Goal: Find specific page/section: Find specific page/section

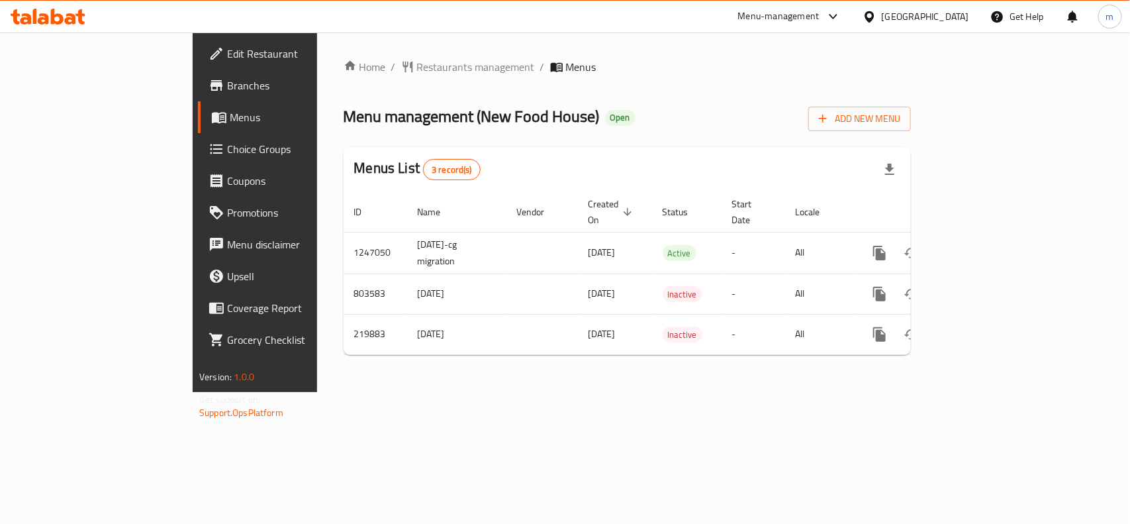
click at [961, 11] on div "Oman" at bounding box center [925, 16] width 87 height 15
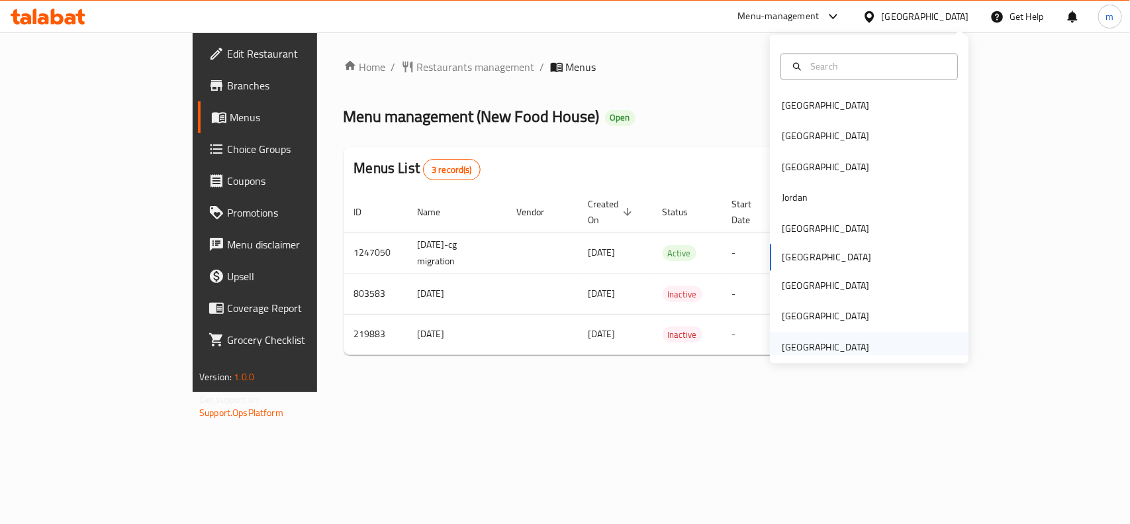
click at [821, 347] on div "[GEOGRAPHIC_DATA]" at bounding box center [825, 347] width 87 height 15
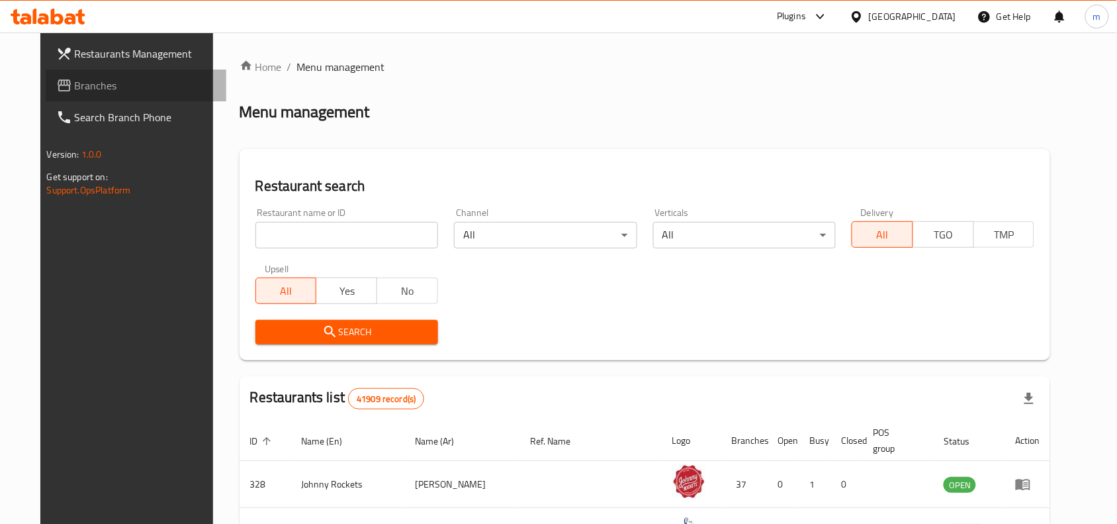
click at [84, 87] on span "Branches" at bounding box center [146, 85] width 142 height 16
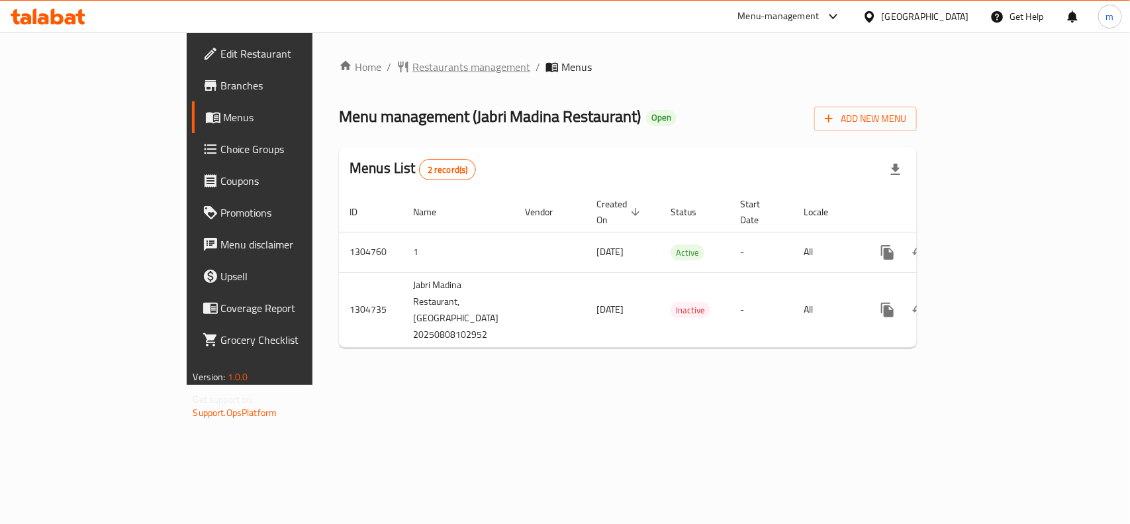
click at [412, 73] on span "Restaurants management" at bounding box center [471, 67] width 118 height 16
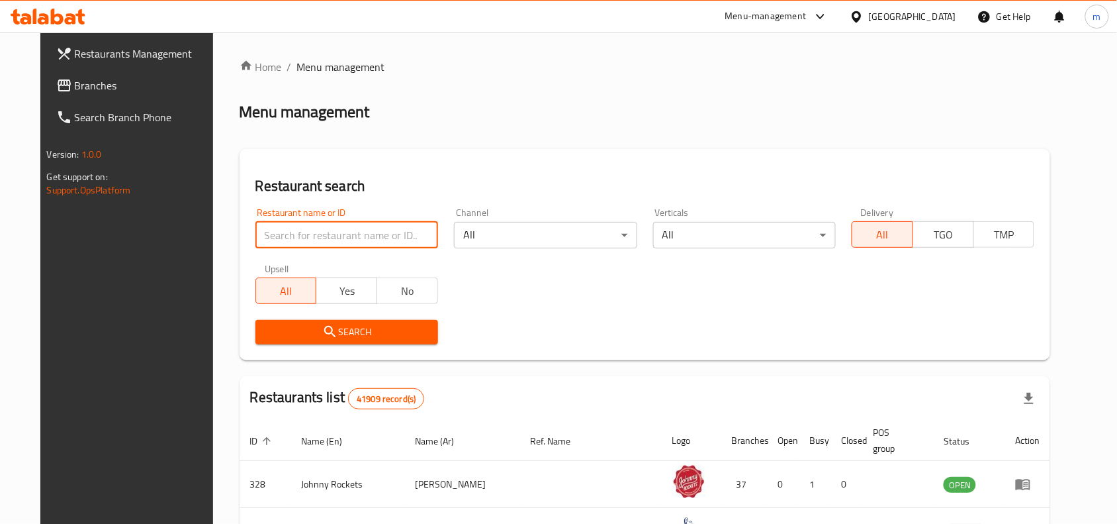
click at [302, 227] on input "search" at bounding box center [346, 235] width 183 height 26
paste input "703388"
type input "703388"
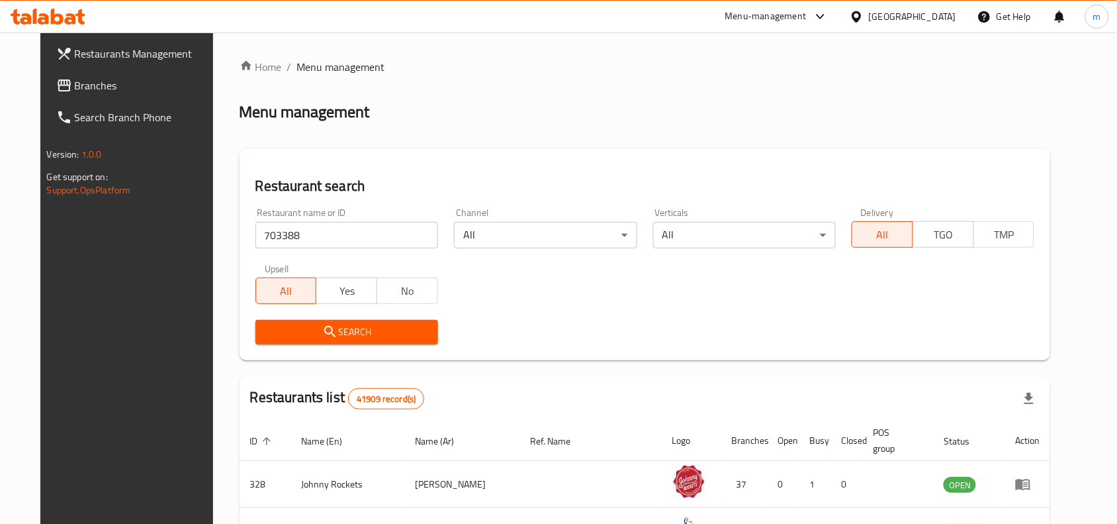
click at [280, 333] on span "Search" at bounding box center [346, 332] width 161 height 17
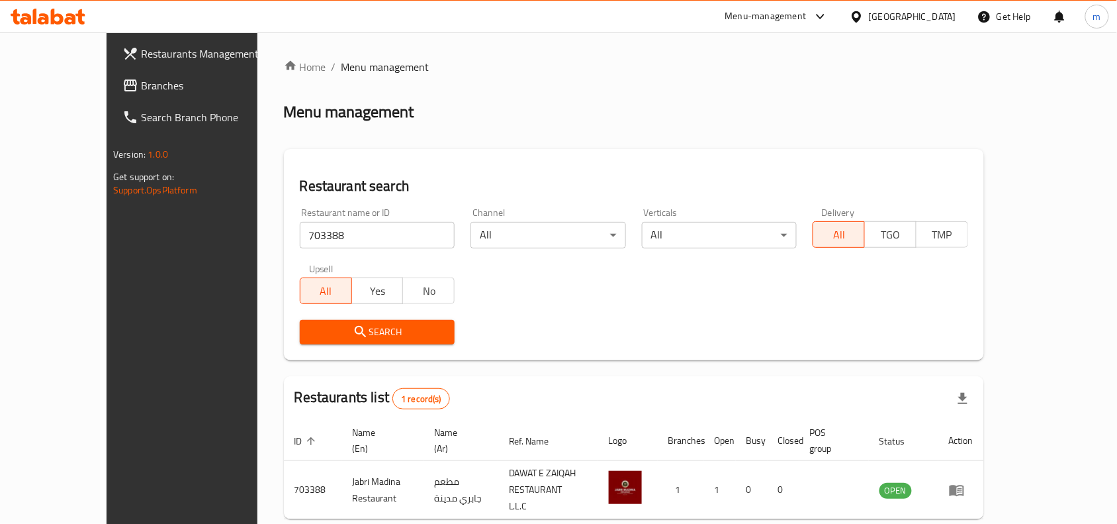
click at [933, 17] on div "[GEOGRAPHIC_DATA]" at bounding box center [912, 16] width 87 height 15
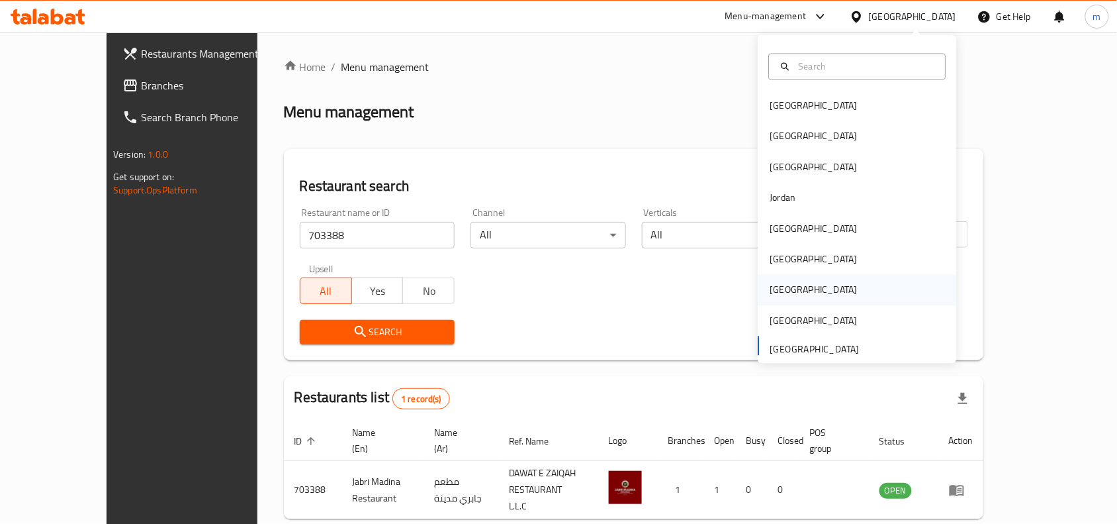
click at [776, 283] on div "[GEOGRAPHIC_DATA]" at bounding box center [813, 290] width 87 height 15
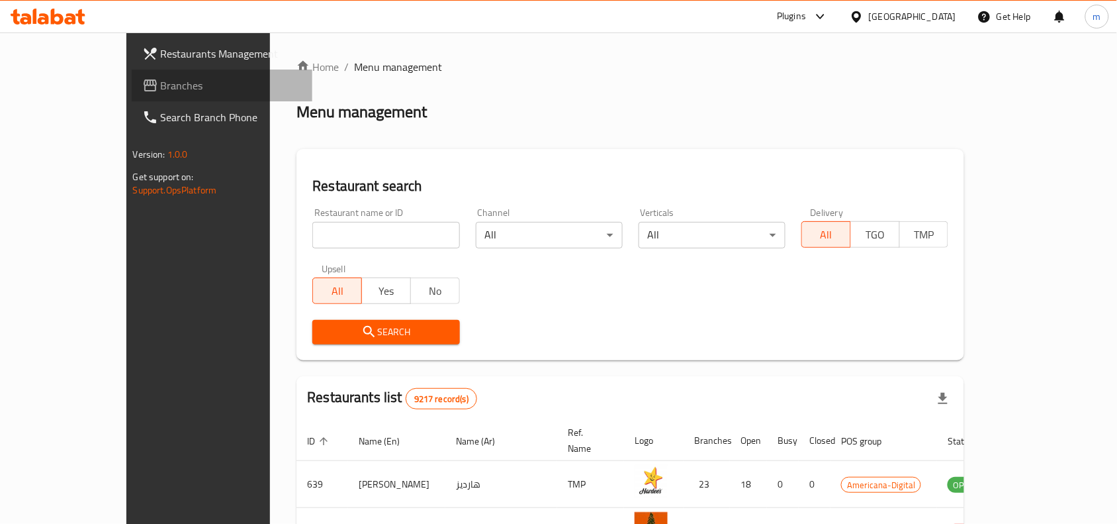
click at [161, 86] on span "Branches" at bounding box center [232, 85] width 142 height 16
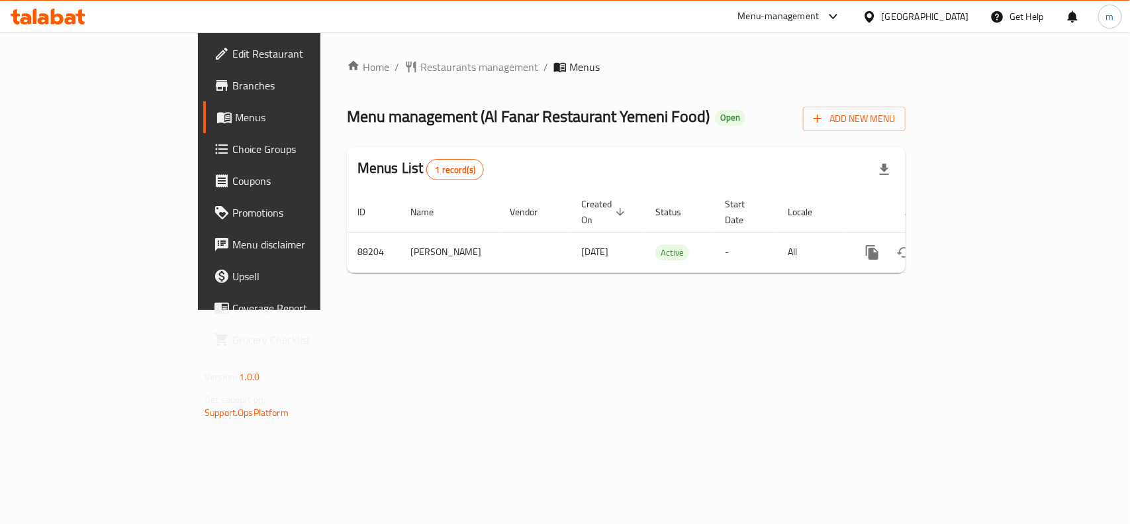
click at [73, 21] on icon at bounding box center [70, 18] width 11 height 11
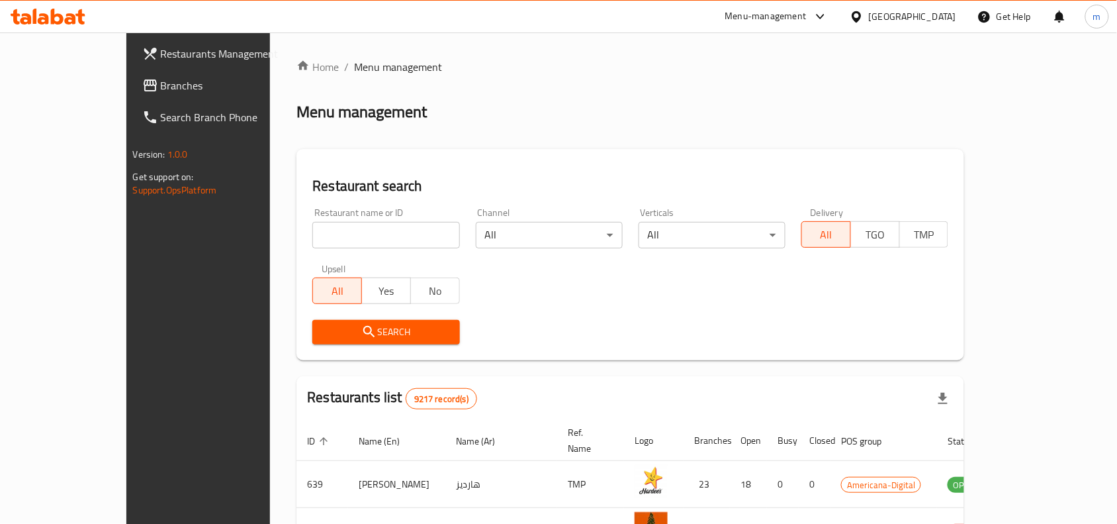
click at [161, 79] on span "Branches" at bounding box center [232, 85] width 142 height 16
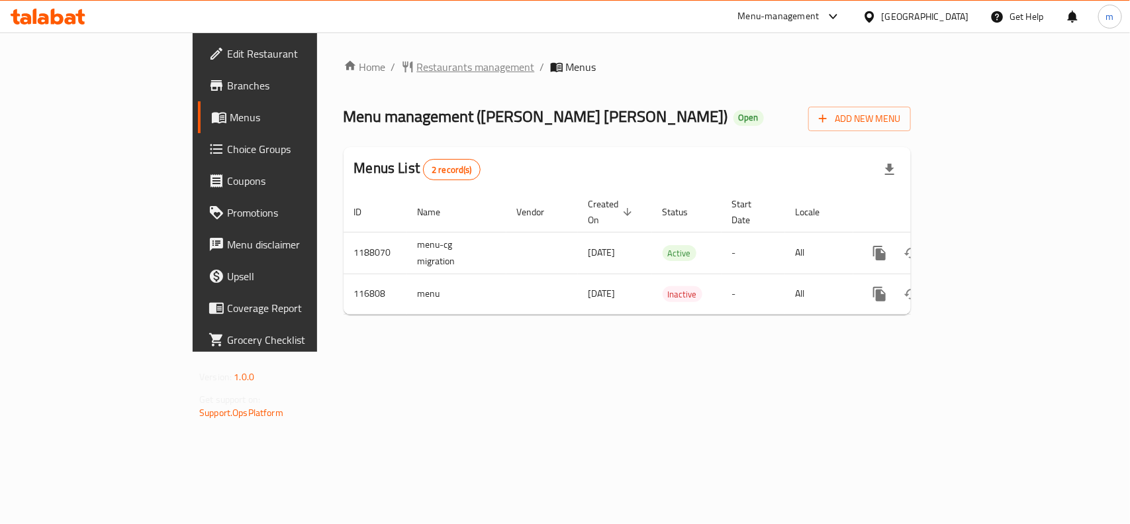
click at [417, 68] on span "Restaurants management" at bounding box center [476, 67] width 118 height 16
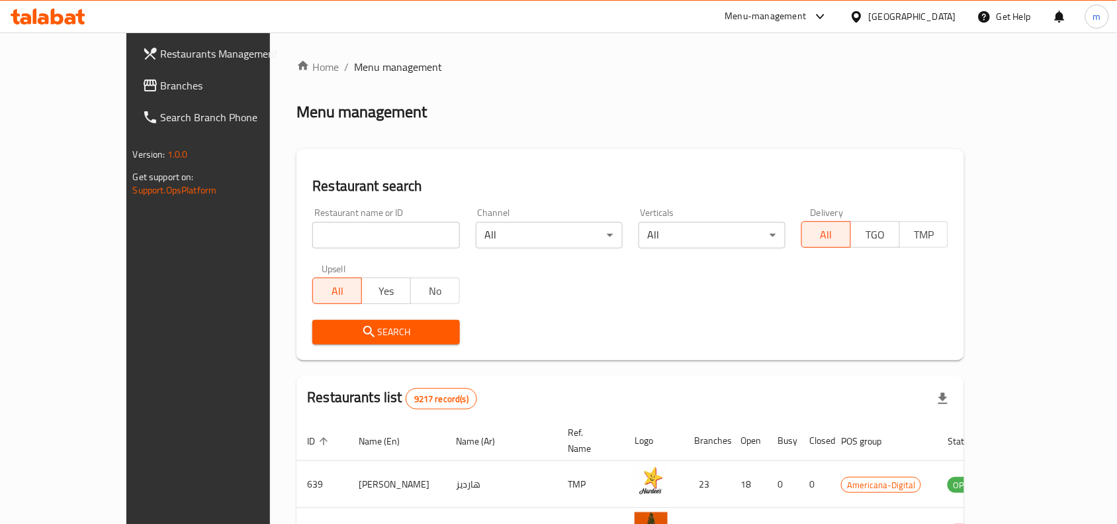
click at [312, 238] on input "search" at bounding box center [385, 235] width 147 height 26
paste input "605954"
type input "605954"
click at [312, 320] on button "Search" at bounding box center [385, 332] width 147 height 24
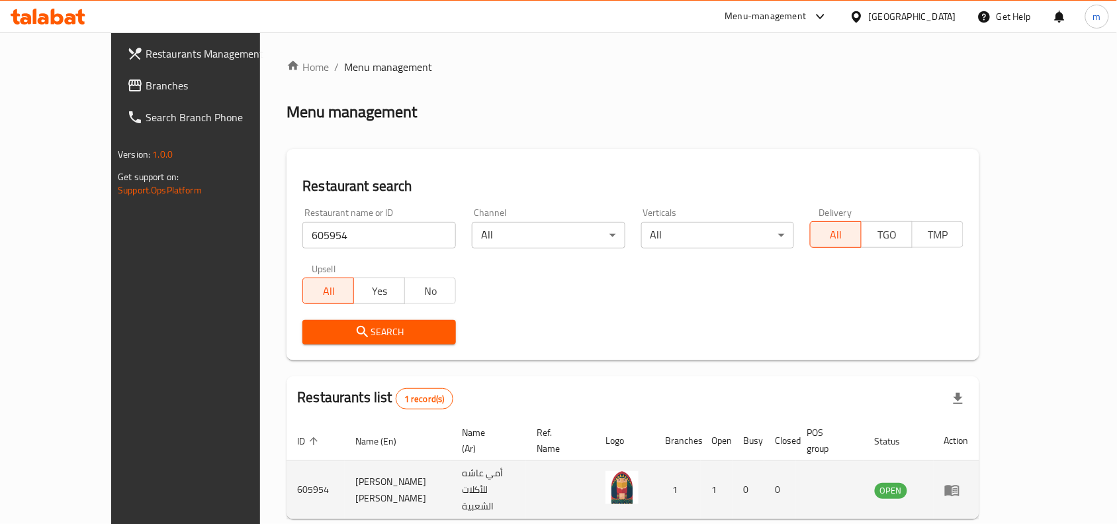
click at [960, 482] on icon "enhanced table" at bounding box center [952, 490] width 16 height 16
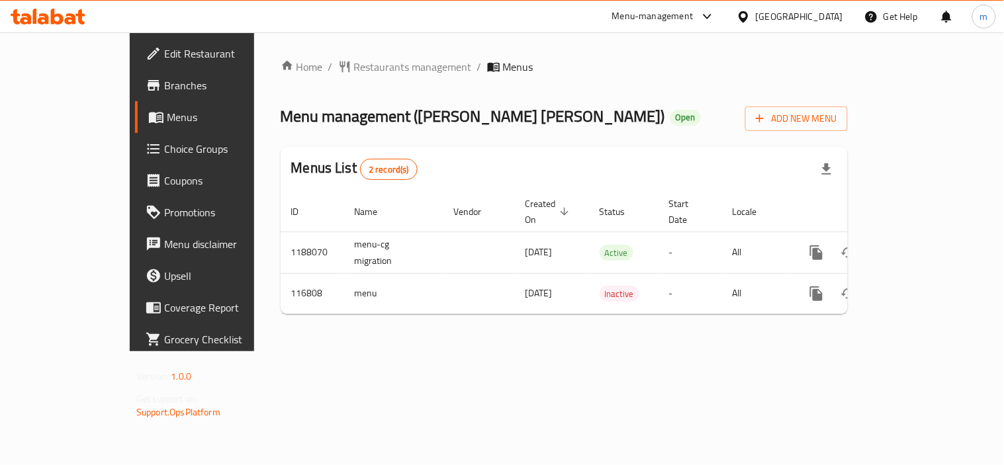
click at [835, 18] on div "Qatar" at bounding box center [799, 16] width 87 height 15
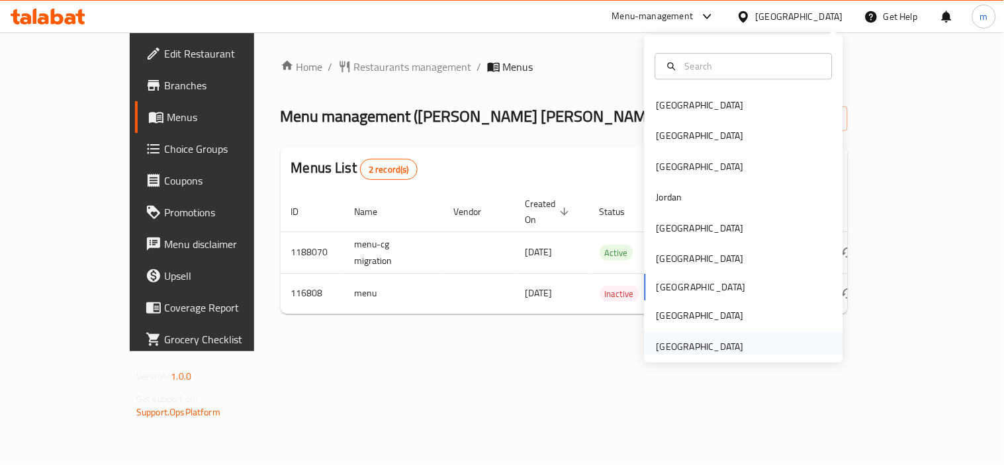
click at [682, 346] on div "[GEOGRAPHIC_DATA]" at bounding box center [700, 347] width 87 height 15
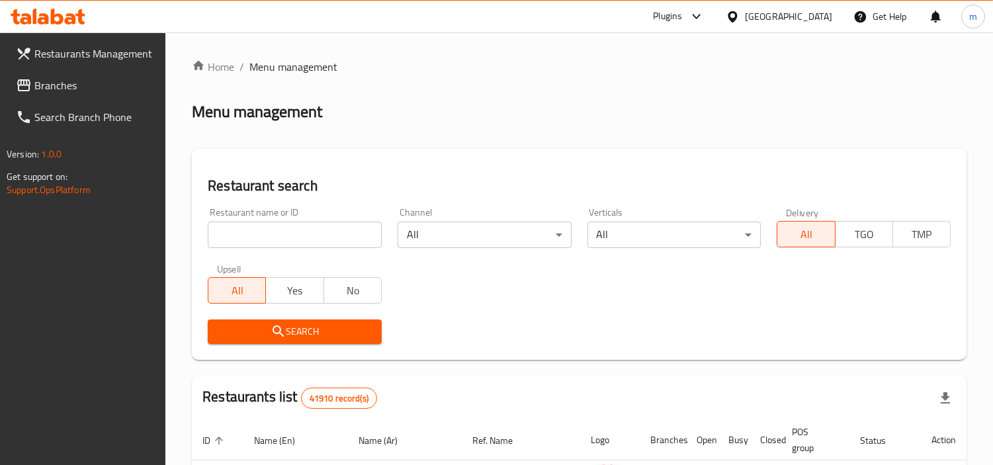
click at [109, 88] on span "Branches" at bounding box center [94, 85] width 121 height 16
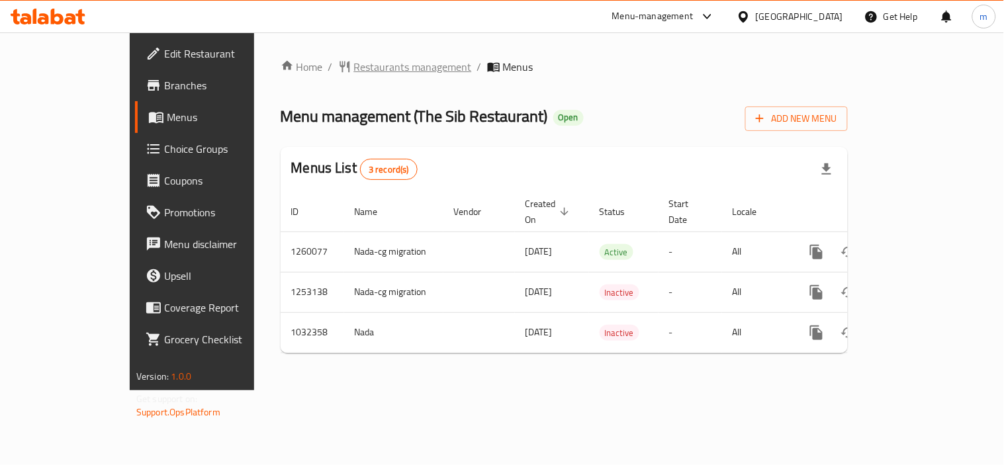
click at [354, 68] on span "Restaurants management" at bounding box center [413, 67] width 118 height 16
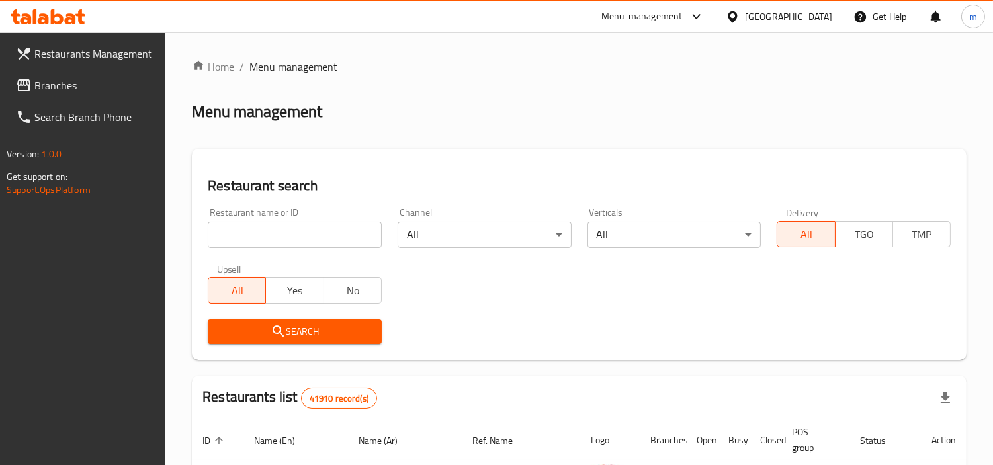
click at [278, 230] on input "search" at bounding box center [295, 235] width 174 height 26
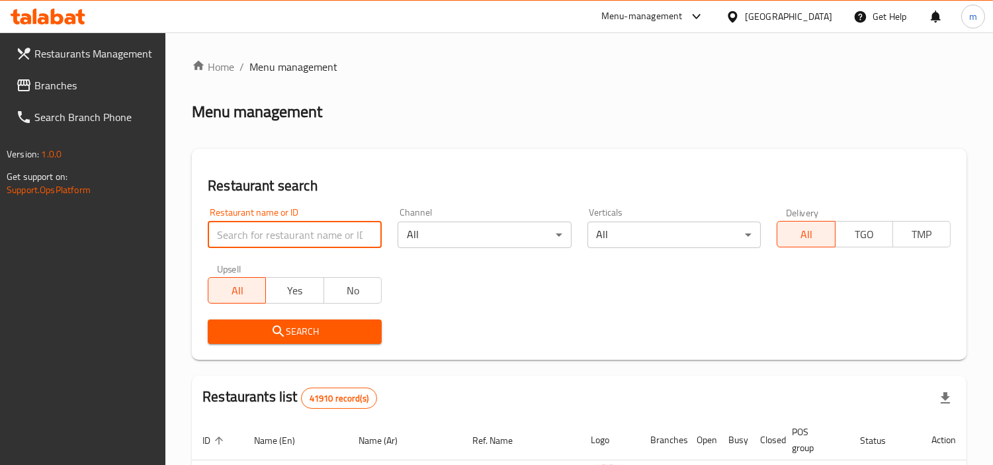
paste input "661378"
type input "661378"
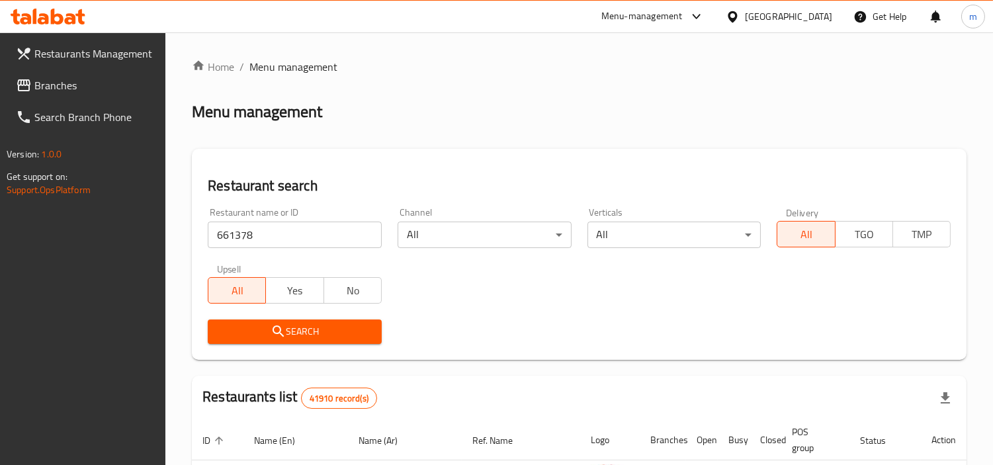
click at [285, 331] on icon "submit" at bounding box center [279, 332] width 16 height 16
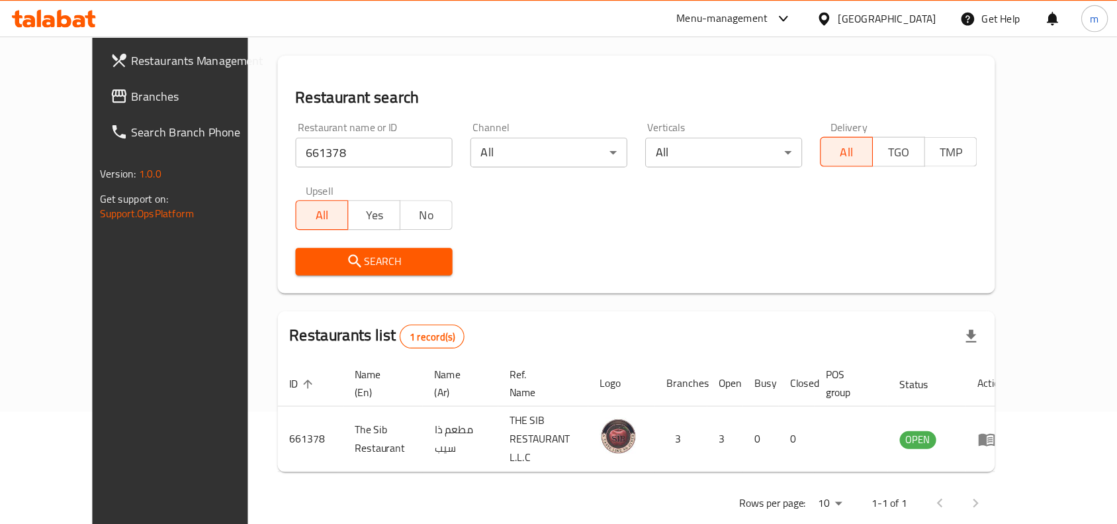
scroll to position [41, 0]
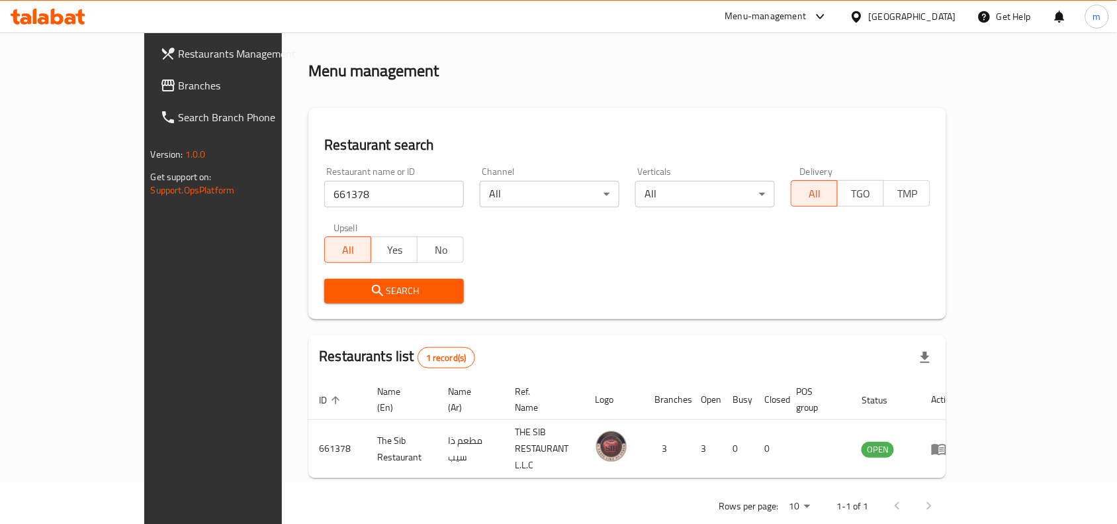
click at [77, 20] on icon at bounding box center [48, 17] width 75 height 16
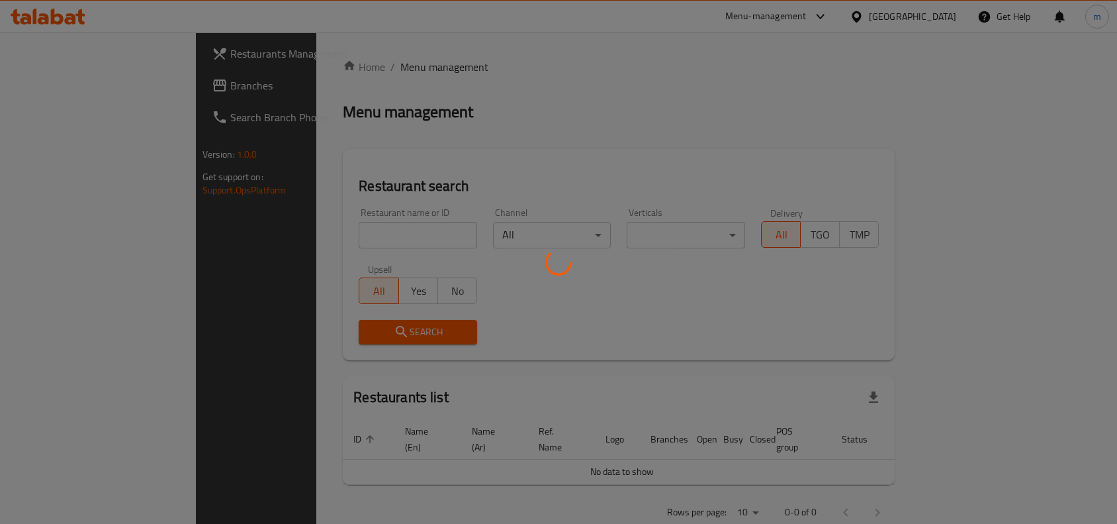
scroll to position [5, 0]
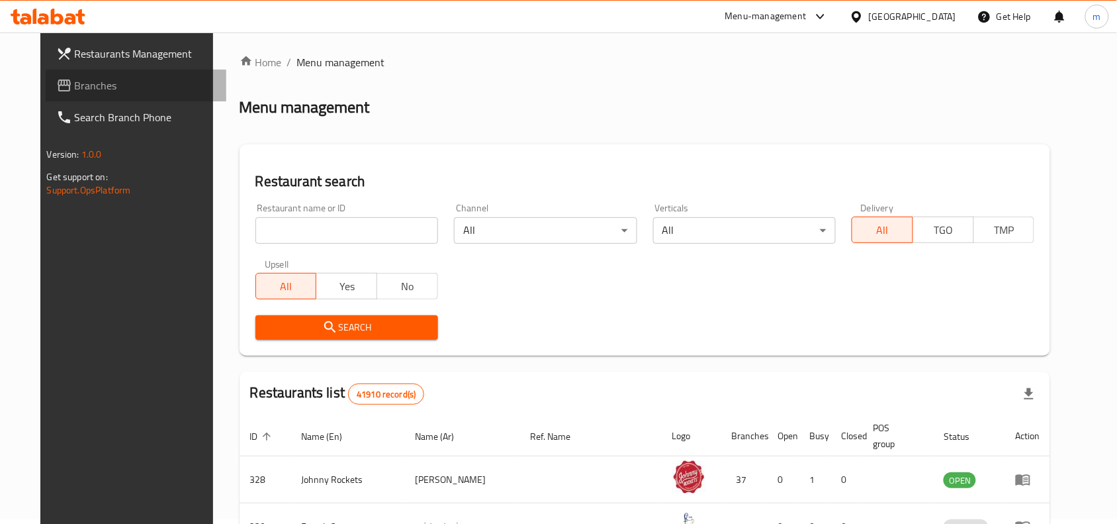
click at [96, 95] on link "Branches" at bounding box center [136, 85] width 181 height 32
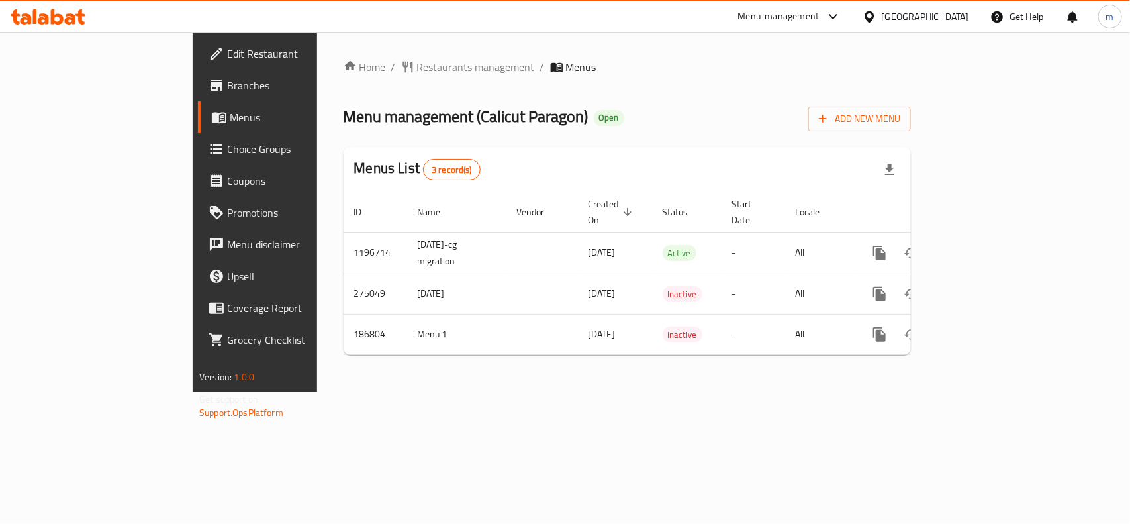
click at [417, 68] on span "Restaurants management" at bounding box center [476, 67] width 118 height 16
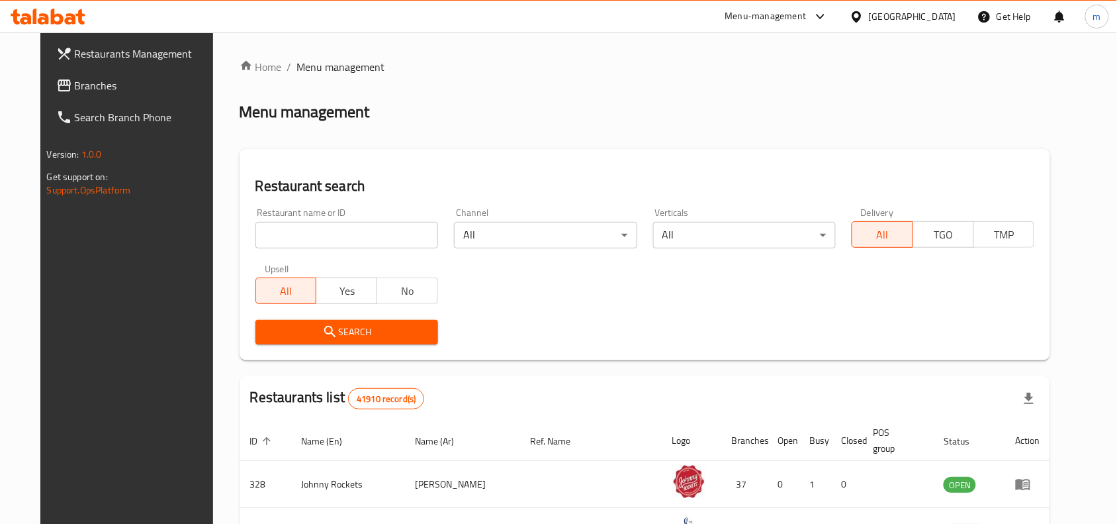
click at [298, 237] on input "search" at bounding box center [346, 235] width 183 height 26
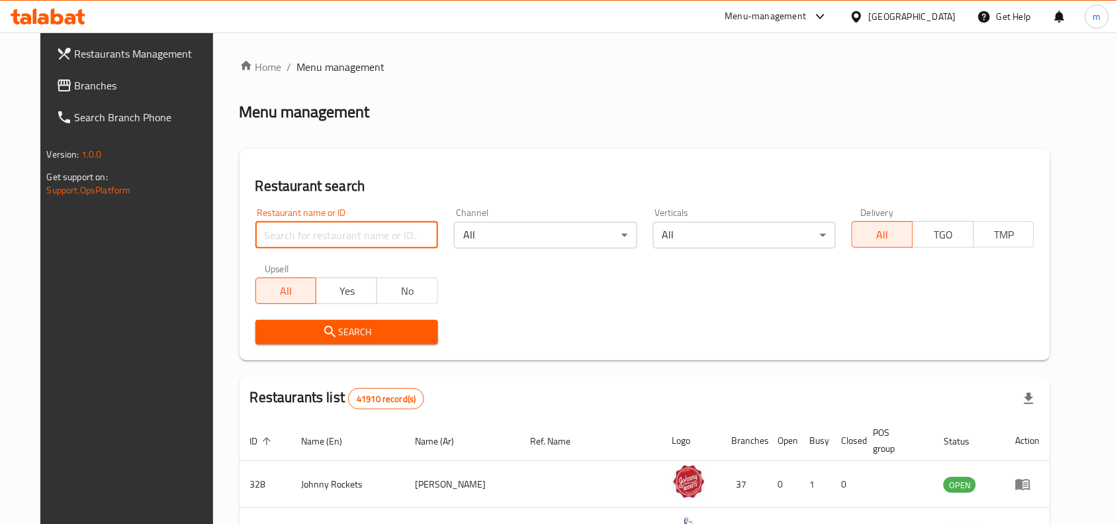
paste input "620043"
type input "620043"
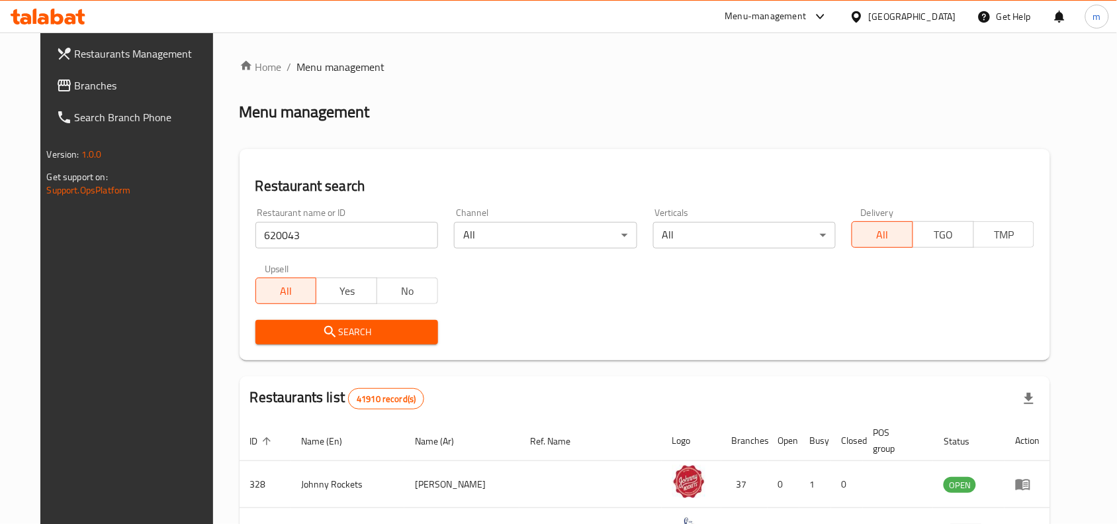
click at [324, 334] on icon "submit" at bounding box center [329, 331] width 11 height 11
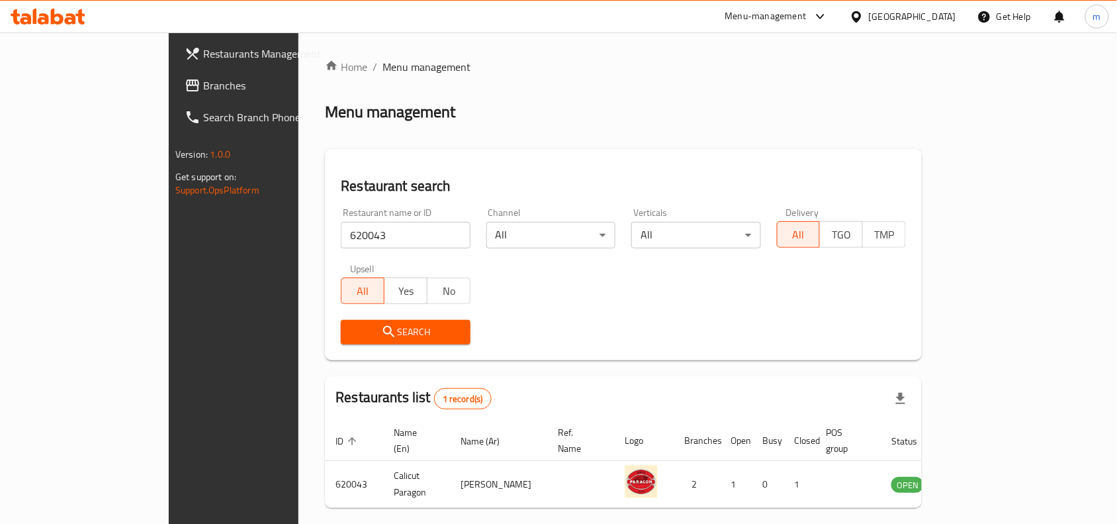
click at [74, 12] on icon at bounding box center [48, 17] width 75 height 16
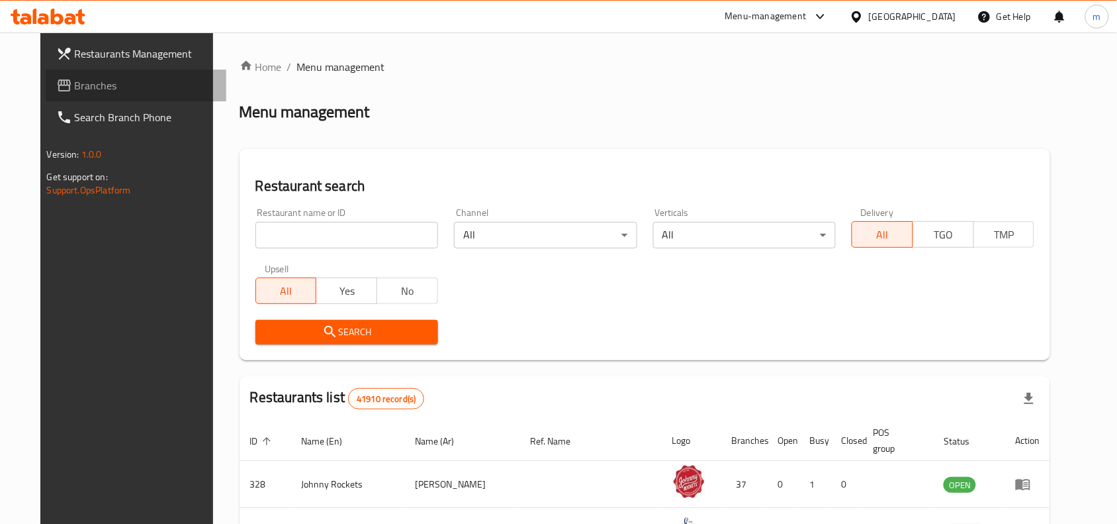
click at [108, 83] on span "Branches" at bounding box center [146, 85] width 142 height 16
